Goal: Navigation & Orientation: Find specific page/section

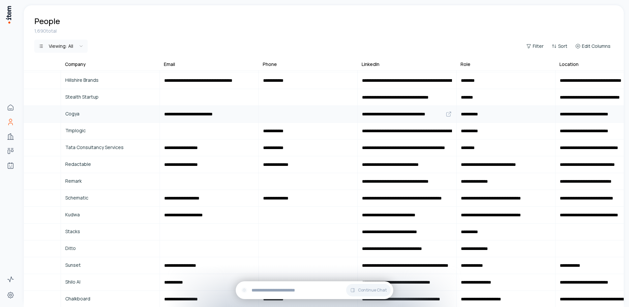
scroll to position [217, 0]
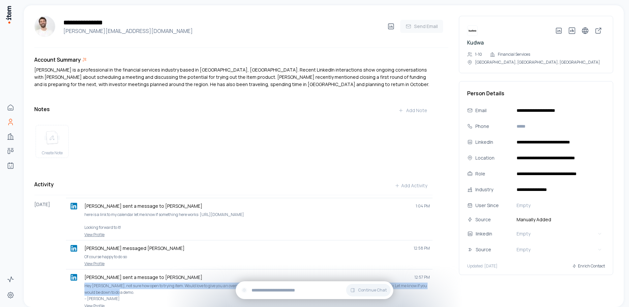
scroll to position [115, 0]
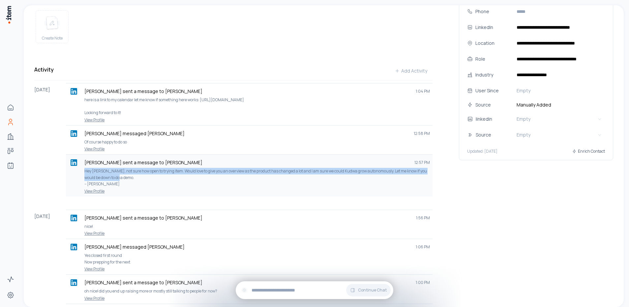
click at [153, 185] on p "Hey Karl, not sure how open to trying item. Would love to give you an overview …" at bounding box center [257, 177] width 346 height 19
click at [106, 171] on div "Andres Santanilla sent a message to Karl Nasr 12:57 PM Hey Karl, not sure how o…" at bounding box center [249, 172] width 361 height 30
click at [140, 184] on p "Hey Karl, not sure how open to trying item. Would love to give you an overview …" at bounding box center [257, 177] width 346 height 19
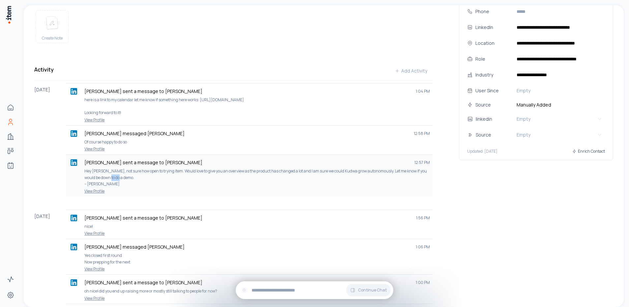
drag, startPoint x: 136, startPoint y: 183, endPoint x: 114, endPoint y: 179, distance: 22.1
click at [114, 179] on p "Hey Karl, not sure how open to trying item. Would love to give you an overview …" at bounding box center [257, 177] width 346 height 19
click at [136, 185] on p "Hey Karl, not sure how open to trying item. Would love to give you an overview …" at bounding box center [257, 177] width 346 height 19
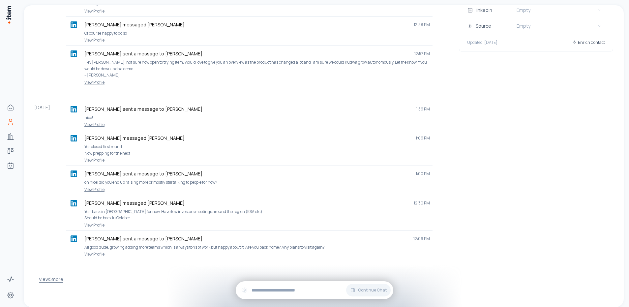
click at [42, 281] on button "View 5 more" at bounding box center [51, 279] width 24 height 13
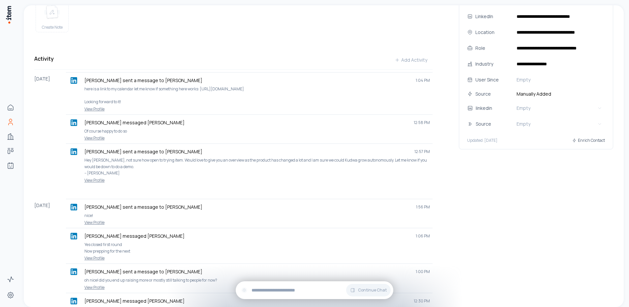
scroll to position [0, 0]
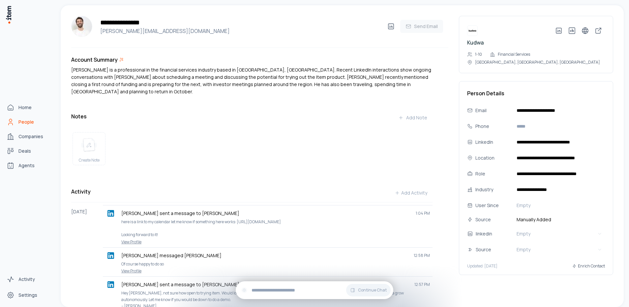
click at [24, 123] on span "People" at bounding box center [26, 122] width 16 height 7
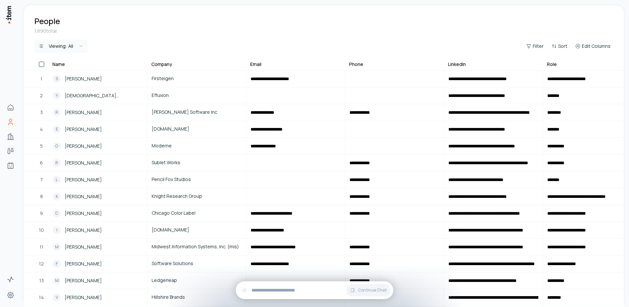
scroll to position [402, 0]
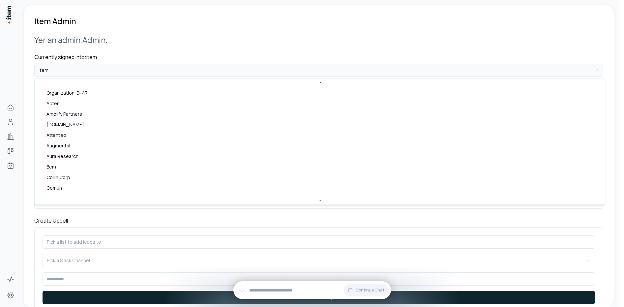
click at [75, 74] on html "**********" at bounding box center [312, 153] width 624 height 307
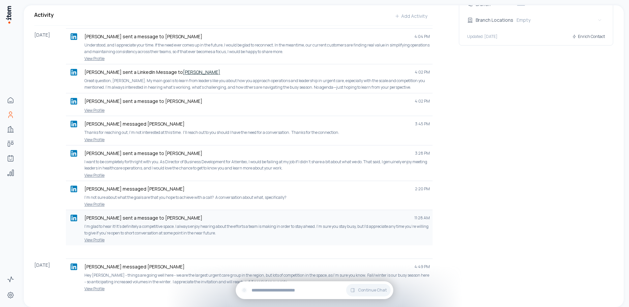
scroll to position [269, 0]
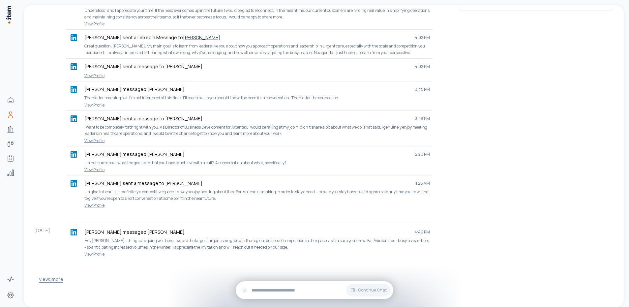
click at [46, 281] on button "View 5 more" at bounding box center [51, 279] width 24 height 13
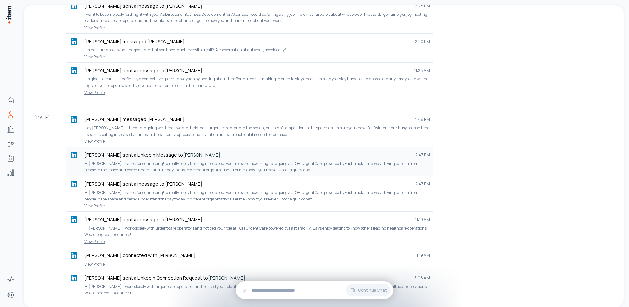
scroll to position [408, 0]
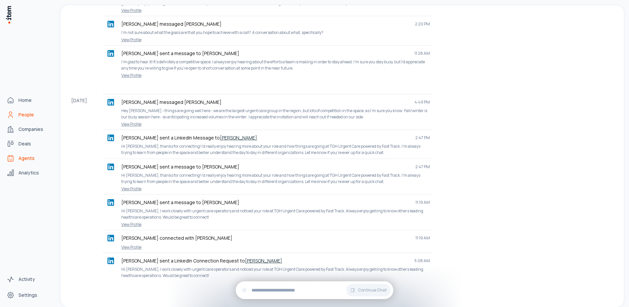
click at [20, 158] on span "Agents" at bounding box center [26, 158] width 16 height 7
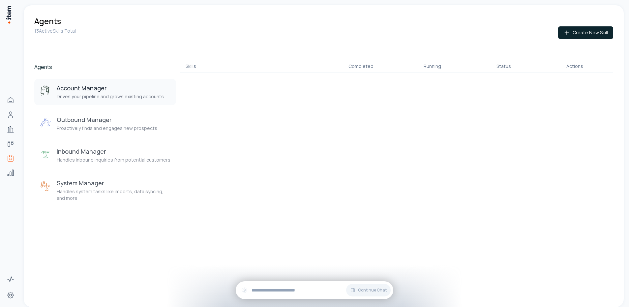
click at [105, 110] on div "Account Manager Drives your pipeline and grows existing accounts Outbound Manag…" at bounding box center [105, 143] width 142 height 128
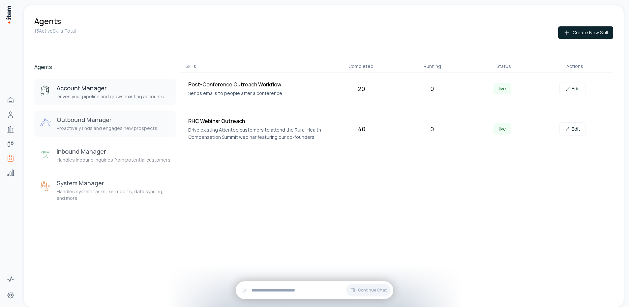
click at [131, 135] on button "Outbound Manager Proactively finds and engages new prospects" at bounding box center [105, 123] width 142 height 26
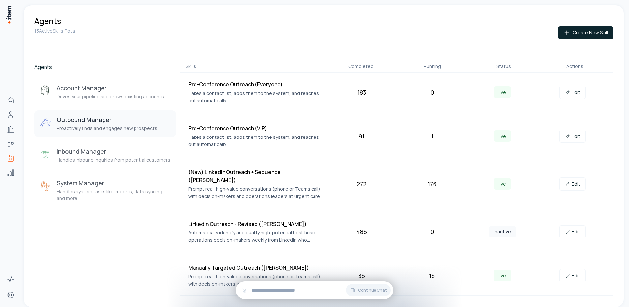
scroll to position [146, 0]
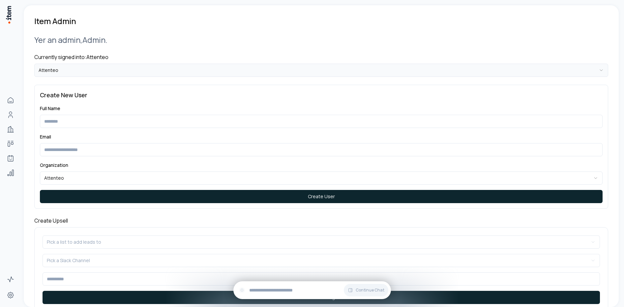
click at [89, 67] on html "**********" at bounding box center [312, 153] width 624 height 307
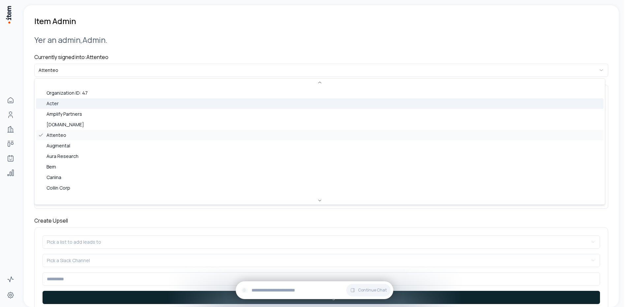
scroll to position [32, 0]
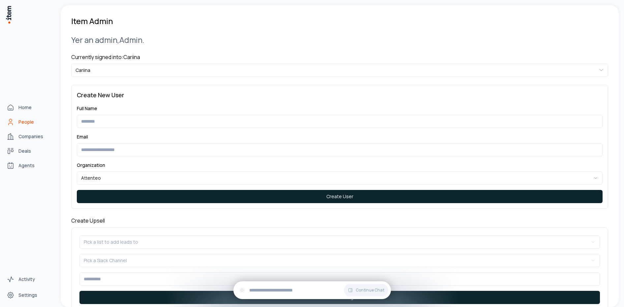
click at [25, 117] on link "People" at bounding box center [29, 121] width 50 height 13
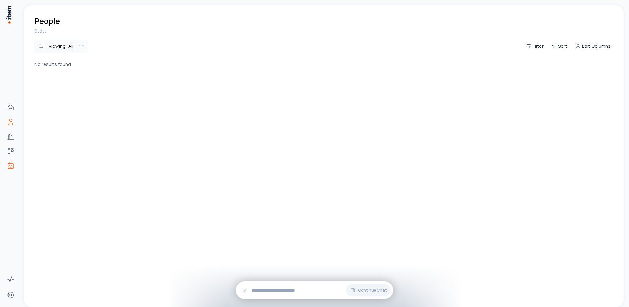
click at [16, 167] on link "Agents" at bounding box center [10, 165] width 13 height 13
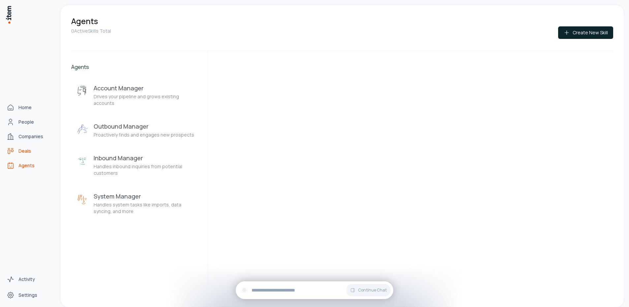
click at [25, 152] on span "Deals" at bounding box center [24, 151] width 13 height 7
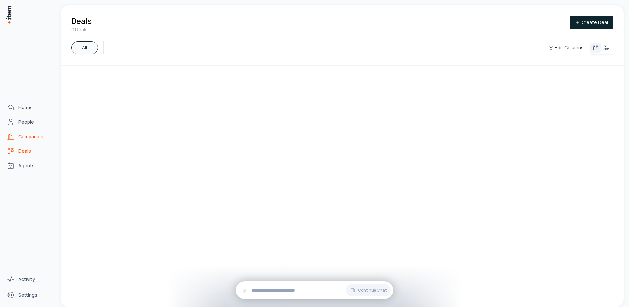
click at [27, 139] on span "Companies" at bounding box center [30, 136] width 25 height 7
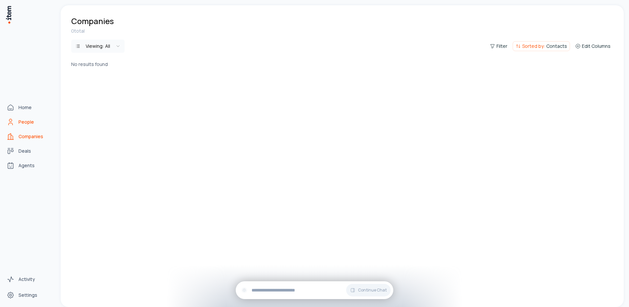
click at [26, 126] on link "People" at bounding box center [29, 121] width 50 height 13
click at [25, 104] on span "Home" at bounding box center [24, 107] width 13 height 7
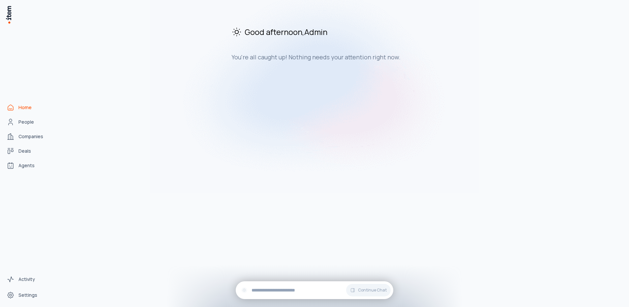
click at [175, 150] on div "Good afternoon , Admin You're all caught up! Nothing needs your attention right…" at bounding box center [342, 156] width 563 height 302
click at [30, 296] on span "Settings" at bounding box center [27, 295] width 19 height 7
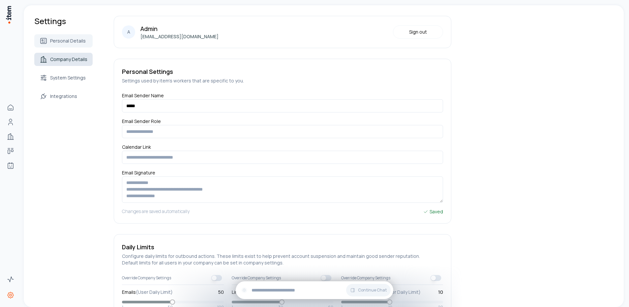
click at [59, 62] on span "Company Details" at bounding box center [68, 59] width 37 height 7
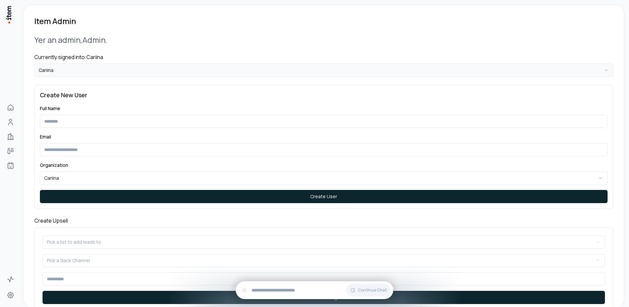
click at [100, 73] on html "**********" at bounding box center [314, 153] width 629 height 307
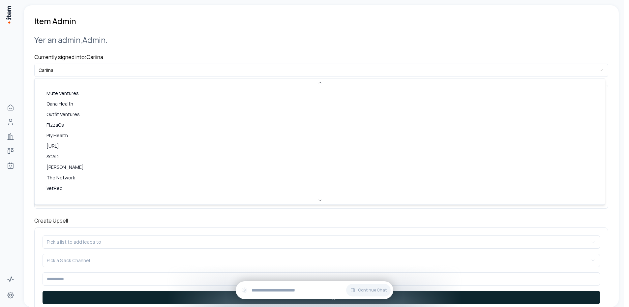
scroll to position [254, 0]
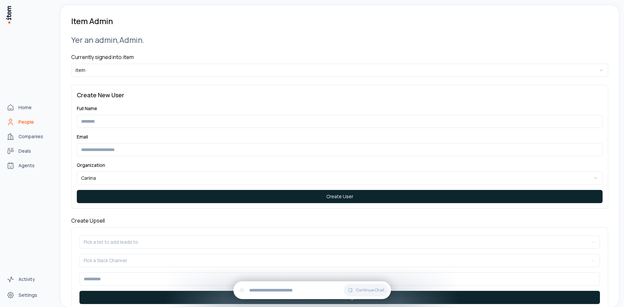
click at [26, 120] on span "People" at bounding box center [26, 122] width 16 height 7
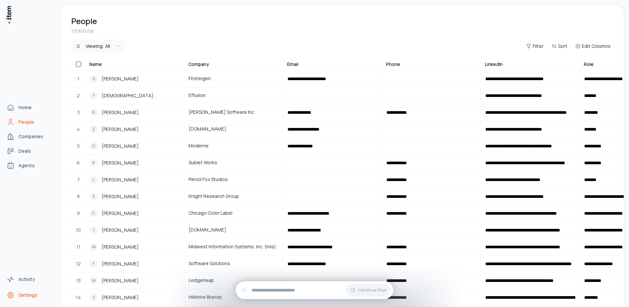
click at [15, 294] on link "Settings" at bounding box center [29, 295] width 50 height 13
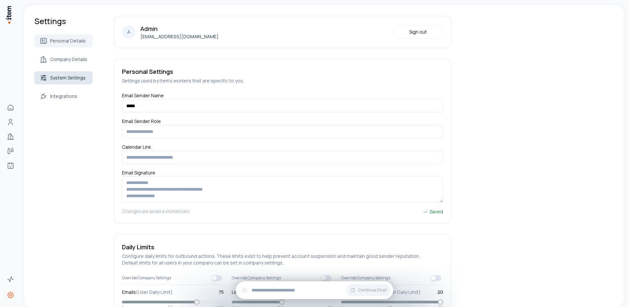
click at [57, 74] on link "System Settings" at bounding box center [63, 77] width 58 height 13
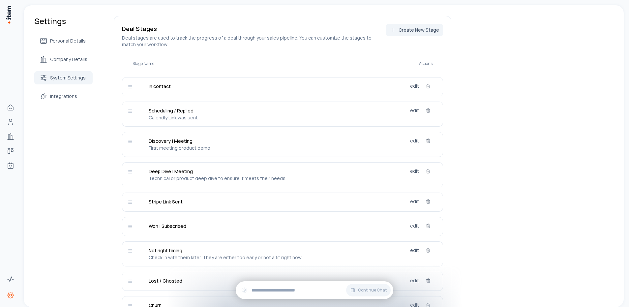
scroll to position [84, 0]
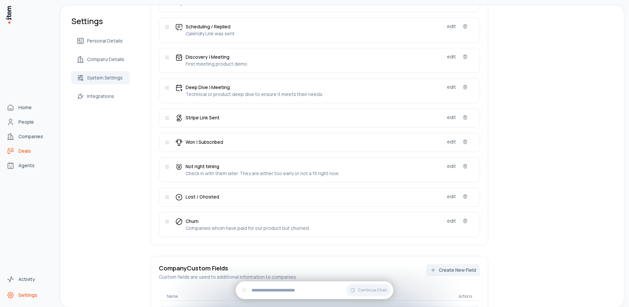
click at [11, 148] on icon "Deals" at bounding box center [11, 151] width 8 height 8
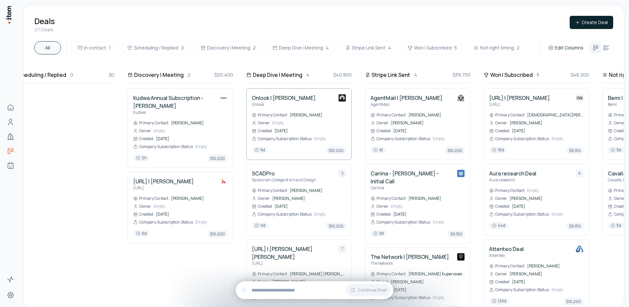
scroll to position [0, 242]
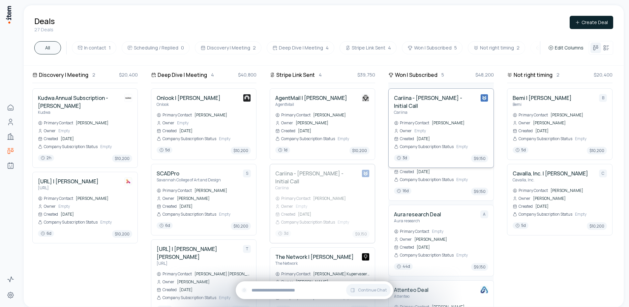
drag, startPoint x: 324, startPoint y: 203, endPoint x: 462, endPoint y: 136, distance: 153.4
click at [464, 135] on div "In contact 1 $10,200 Blue Heron Research Partners | [PERSON_NAME] Blue Heron Re…" at bounding box center [323, 186] width 1082 height 241
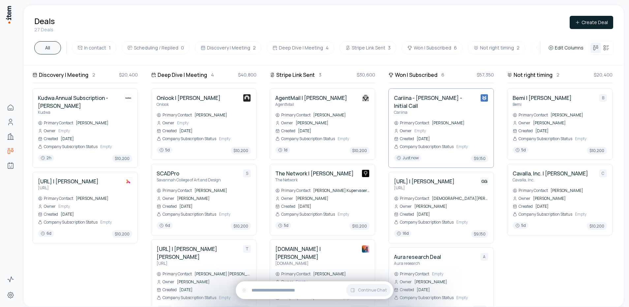
click at [424, 98] on h4 "Cariina - [PERSON_NAME] - Initial Call" at bounding box center [434, 102] width 81 height 16
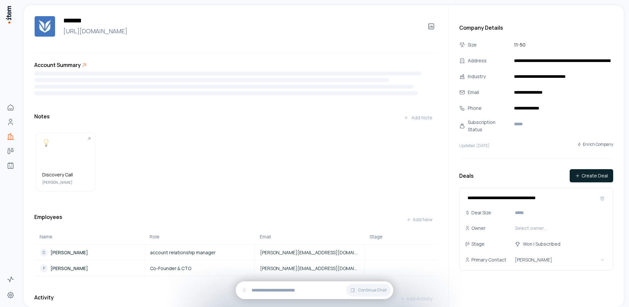
scroll to position [26, 0]
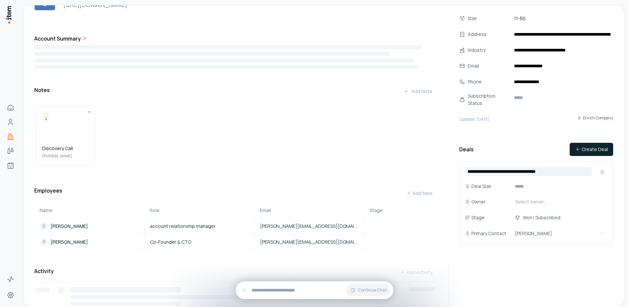
click at [530, 170] on input "**********" at bounding box center [528, 171] width 127 height 9
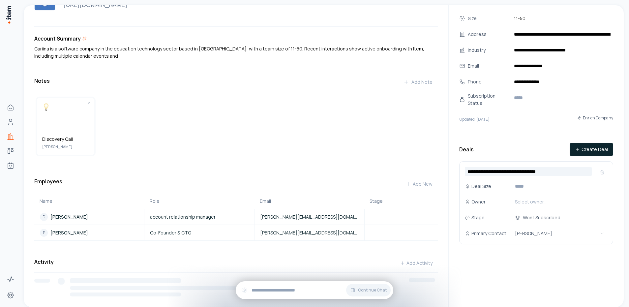
drag, startPoint x: 530, startPoint y: 170, endPoint x: 551, endPoint y: 172, distance: 21.2
click at [551, 172] on input "**********" at bounding box center [528, 171] width 127 height 9
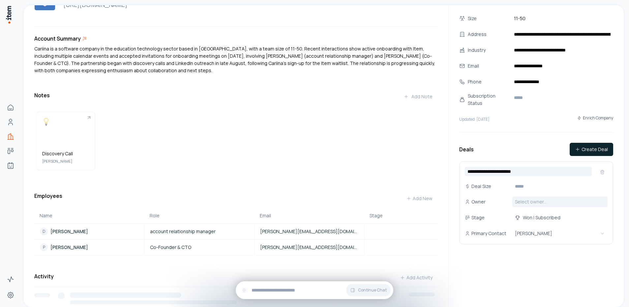
type input "**********"
click at [521, 203] on html "Home People Companies Deals Agents Activity Settings ******* [URL][DOMAIN_NAME]…" at bounding box center [314, 153] width 629 height 307
drag, startPoint x: 493, startPoint y: 270, endPoint x: 506, endPoint y: 257, distance: 18.0
